Goal: Find contact information: Find contact information

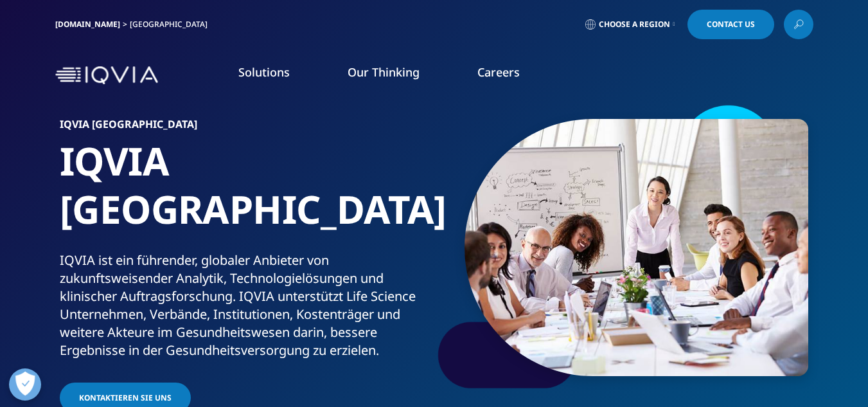
click at [730, 25] on span "Contact Us" at bounding box center [731, 25] width 48 height 8
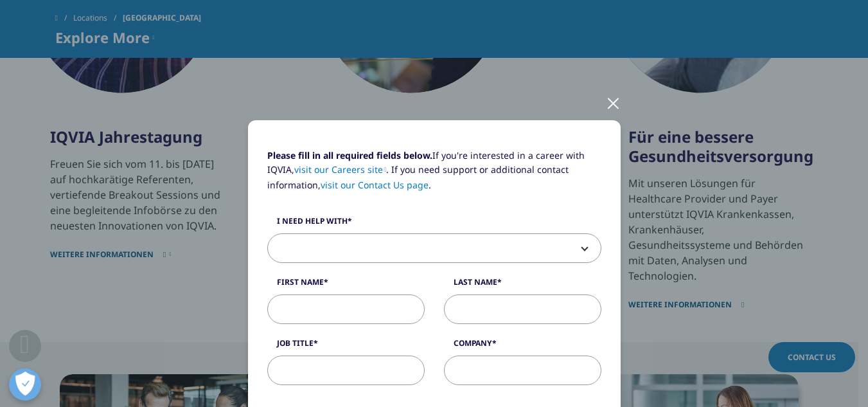
scroll to position [822, 0]
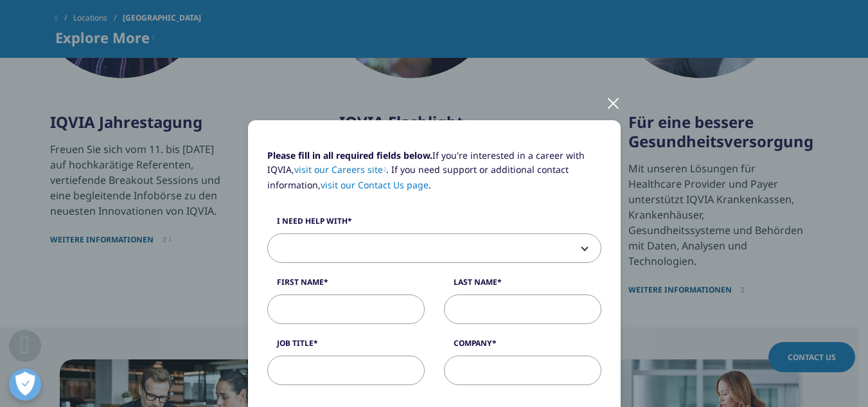
click at [606, 104] on div at bounding box center [613, 102] width 15 height 35
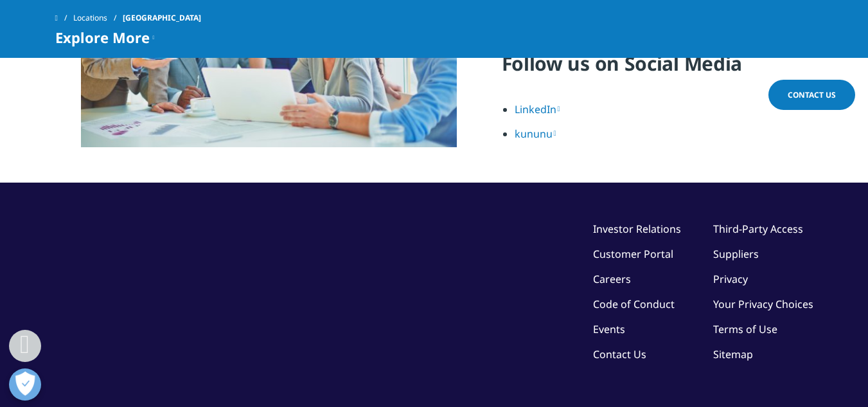
scroll to position [1749, 0]
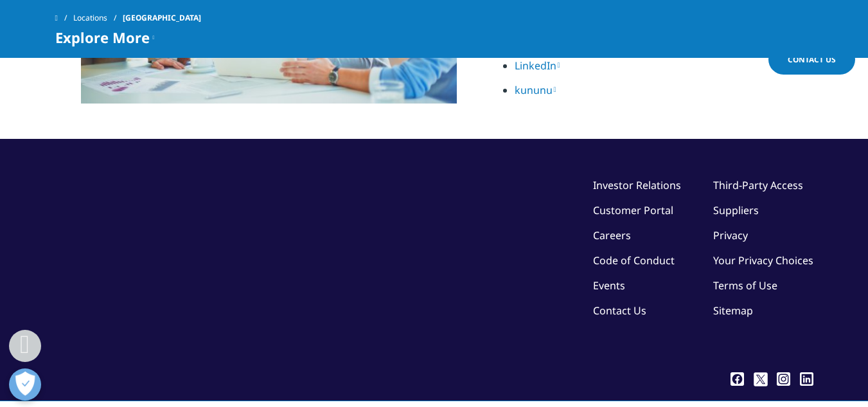
click at [634, 303] on link "Contact Us" at bounding box center [619, 310] width 53 height 14
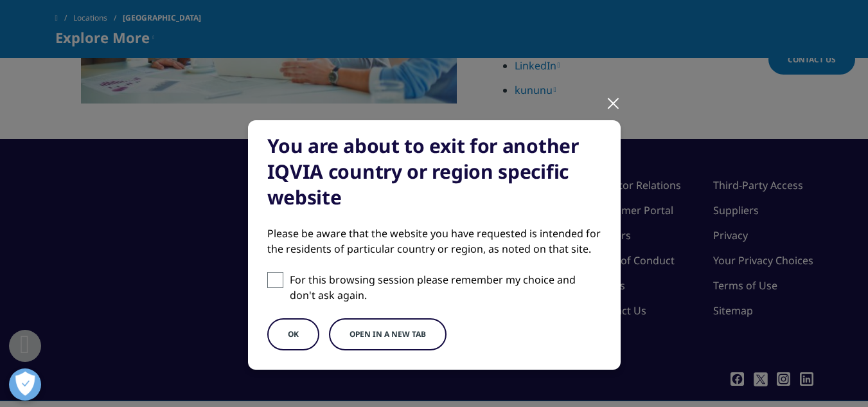
click at [606, 104] on div at bounding box center [613, 102] width 15 height 35
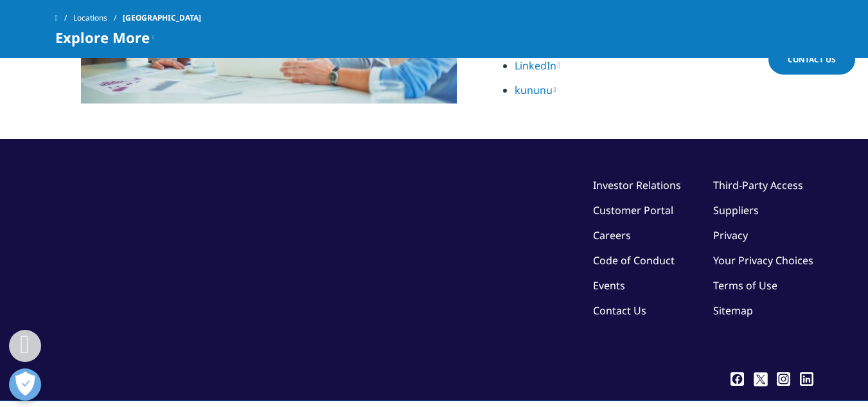
click at [624, 303] on link "Contact Us" at bounding box center [619, 310] width 53 height 14
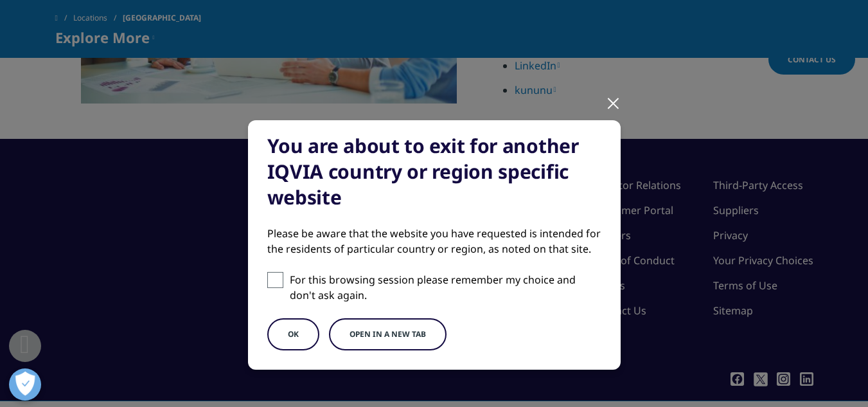
click at [293, 322] on button "OK" at bounding box center [293, 334] width 52 height 32
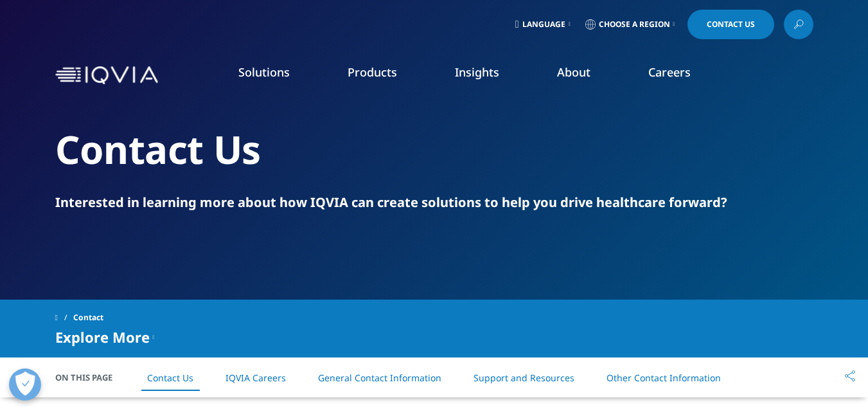
click at [500, 376] on link "Support and Resources" at bounding box center [523, 377] width 101 height 12
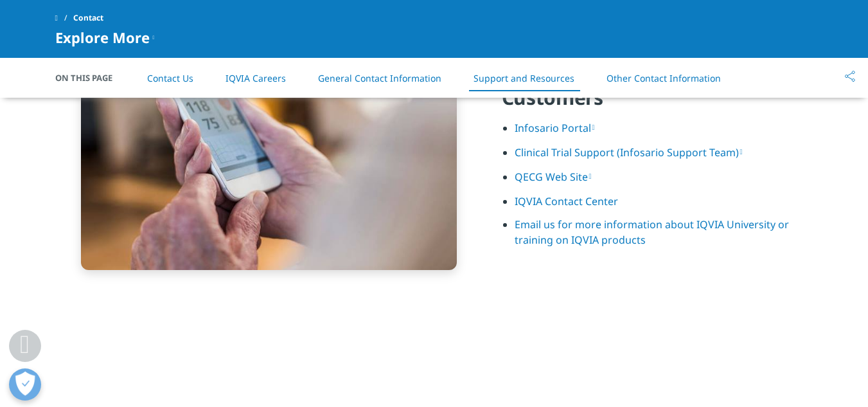
scroll to position [1754, 0]
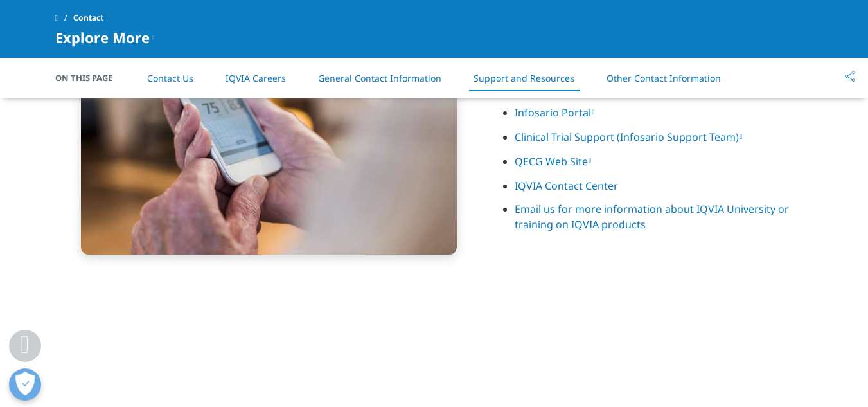
click at [577, 208] on link "Email us for more information about IQVIA University or training on IQVIA produ…" at bounding box center [652, 217] width 274 height 30
click at [532, 204] on link "Email us for more information about IQVIA University or training on IQVIA produ…" at bounding box center [652, 217] width 274 height 30
click at [527, 225] on link "Email us for more information about IQVIA University or training on IQVIA produ…" at bounding box center [652, 217] width 274 height 30
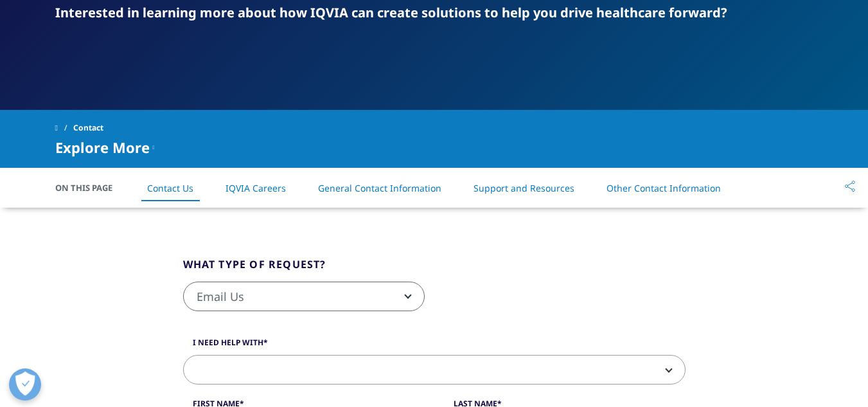
scroll to position [188, 0]
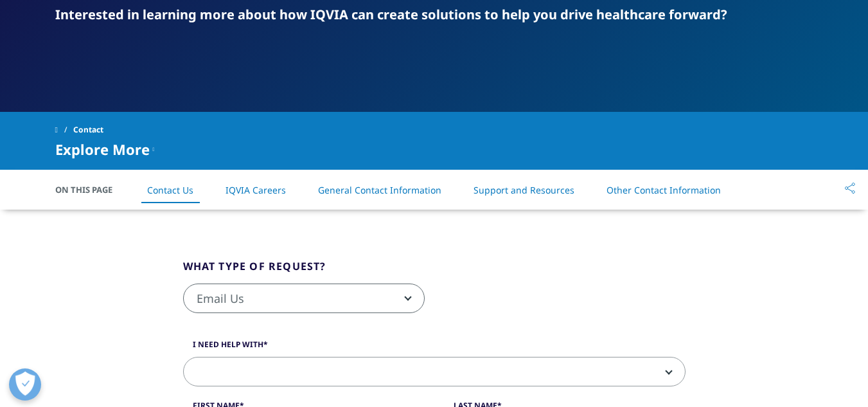
click at [636, 192] on link "Other Contact Information" at bounding box center [663, 190] width 114 height 12
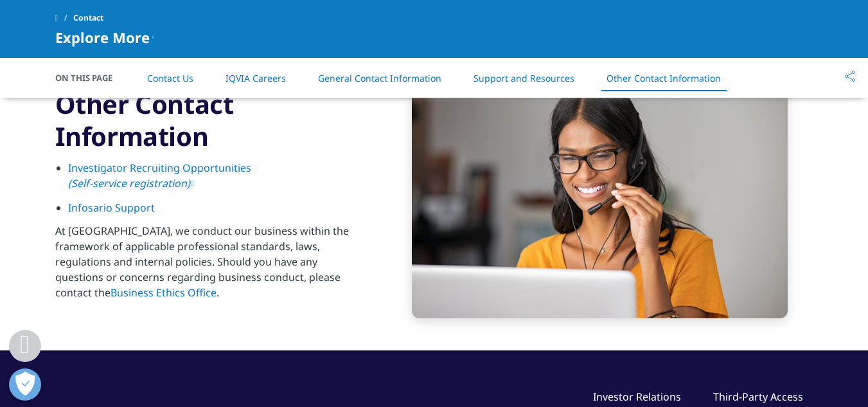
scroll to position [2059, 0]
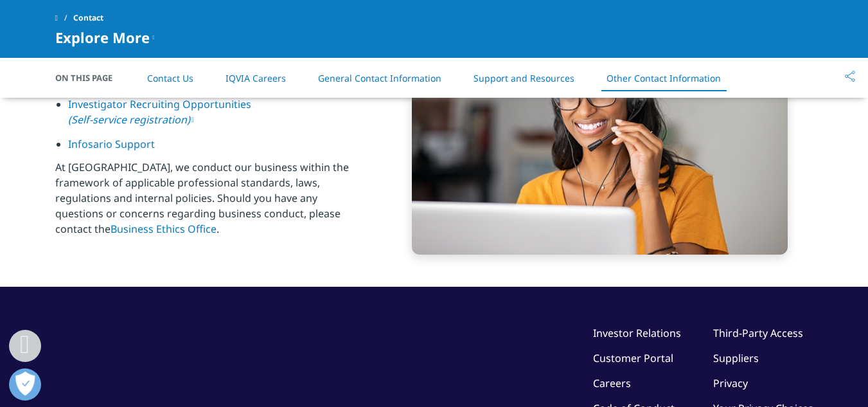
click at [385, 83] on link "General Contact Information" at bounding box center [379, 78] width 123 height 12
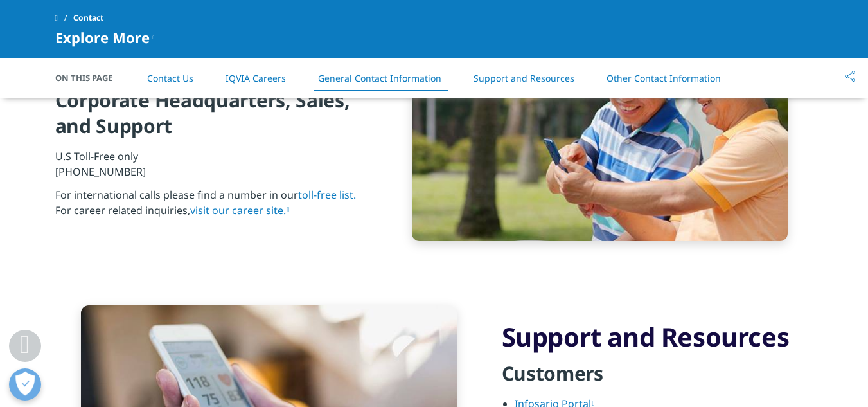
scroll to position [1392, 0]
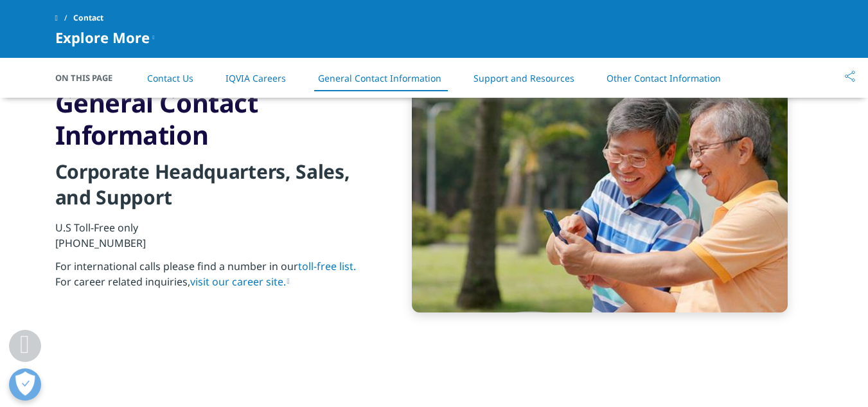
scroll to position [2041, 0]
